Goal: Information Seeking & Learning: Learn about a topic

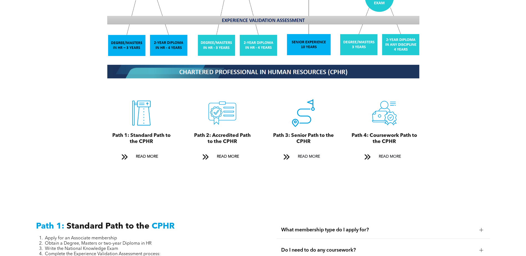
scroll to position [582, 0]
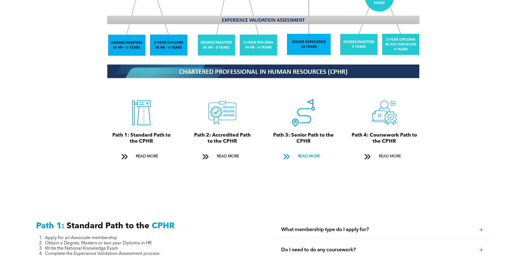
click at [163, 99] on span "READ MORE" at bounding box center [309, 156] width 26 height 10
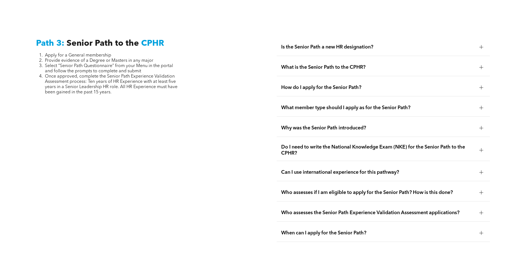
scroll to position [1393, 0]
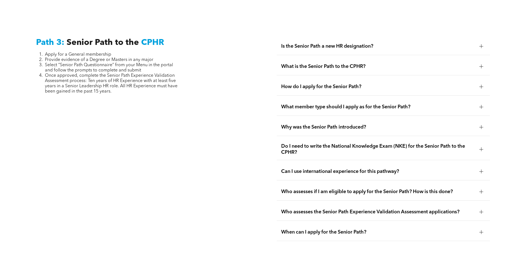
click at [163, 87] on div at bounding box center [482, 87] width 4 height 0
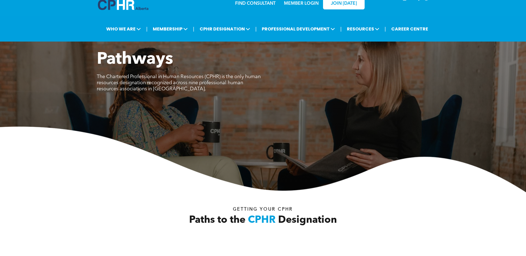
scroll to position [0, 0]
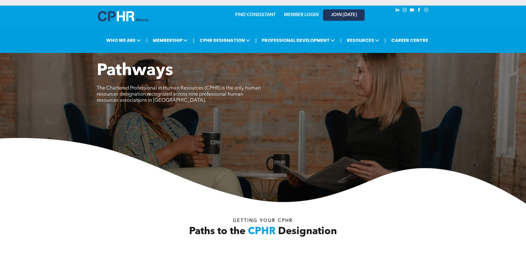
click at [163, 16] on span "JOIN [DATE]" at bounding box center [344, 14] width 26 height 5
click at [163, 17] on span "JOIN [DATE]" at bounding box center [344, 14] width 26 height 5
click at [163, 14] on link "MEMBER LOGIN" at bounding box center [301, 15] width 35 height 4
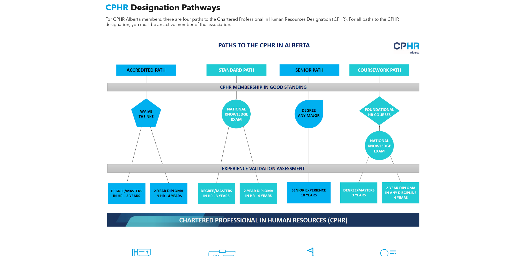
scroll to position [499, 0]
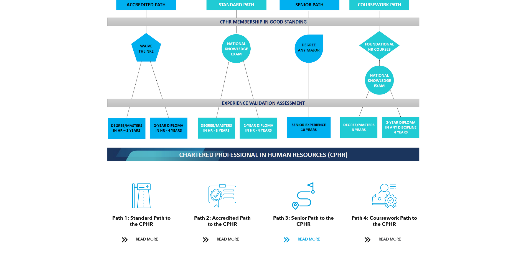
click at [163, 99] on span "READ MORE" at bounding box center [309, 240] width 26 height 10
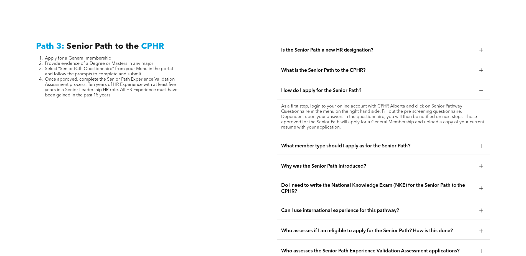
scroll to position [1393, 0]
